Goal: Information Seeking & Learning: Learn about a topic

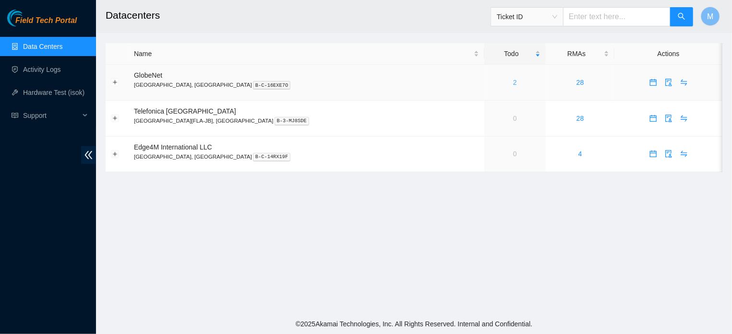
click at [513, 84] on link "2" at bounding box center [515, 83] width 4 height 8
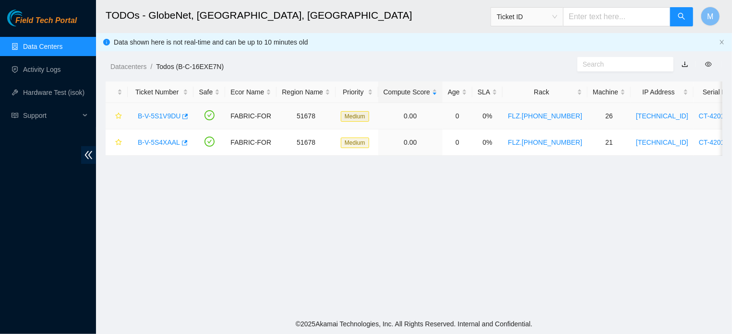
click at [150, 114] on link "B-V-5S1V9DU" at bounding box center [159, 116] width 43 height 8
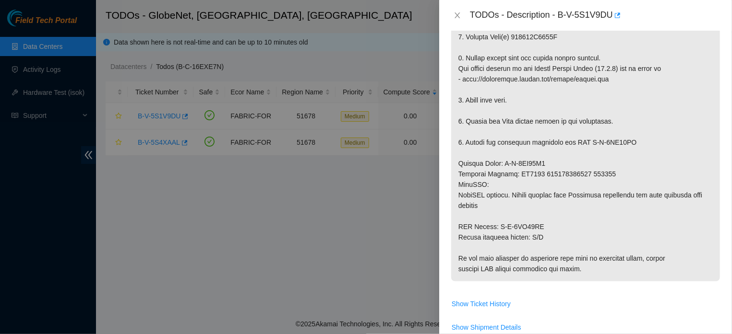
scroll to position [308, 0]
click at [456, 13] on icon "close" at bounding box center [457, 16] width 8 height 8
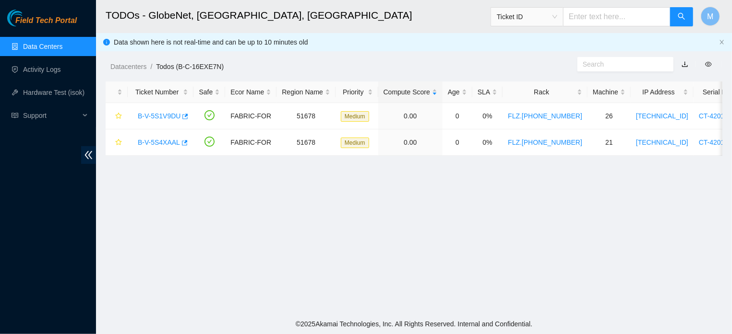
scroll to position [238, 0]
click at [166, 140] on link "B-V-5S4XAAL" at bounding box center [159, 143] width 42 height 8
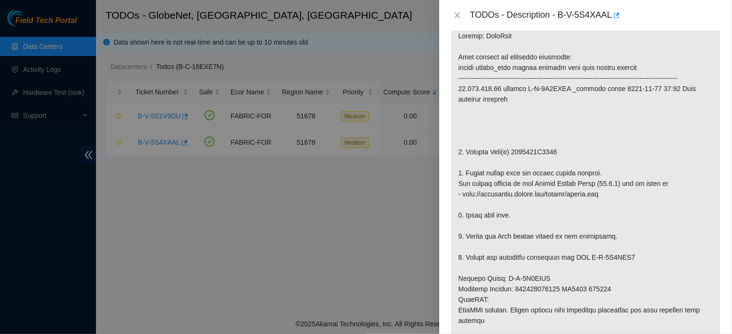
scroll to position [202, 0]
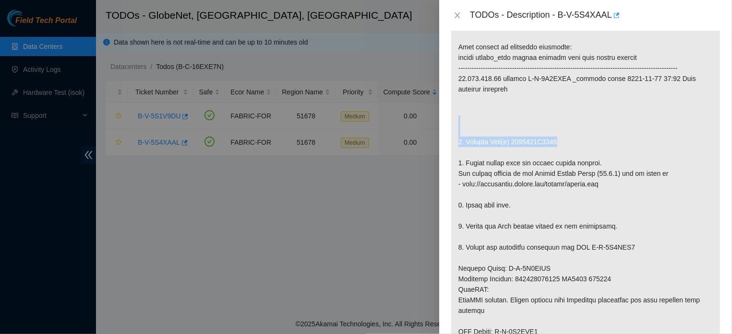
drag, startPoint x: 731, startPoint y: 282, endPoint x: 718, endPoint y: 136, distance: 146.9
click at [717, 135] on div "Problem Type Hardware Sub Type Tier 1 - Secure Rack Number FLZ.[PHONE_NUMBER] M…" at bounding box center [585, 183] width 293 height 304
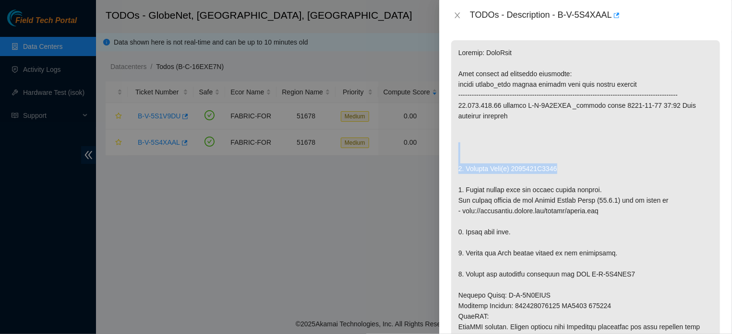
scroll to position [0, 0]
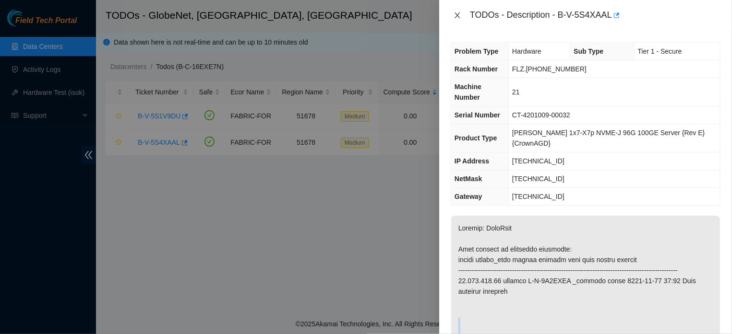
click at [455, 12] on icon "close" at bounding box center [457, 16] width 8 height 8
